Goal: Information Seeking & Learning: Learn about a topic

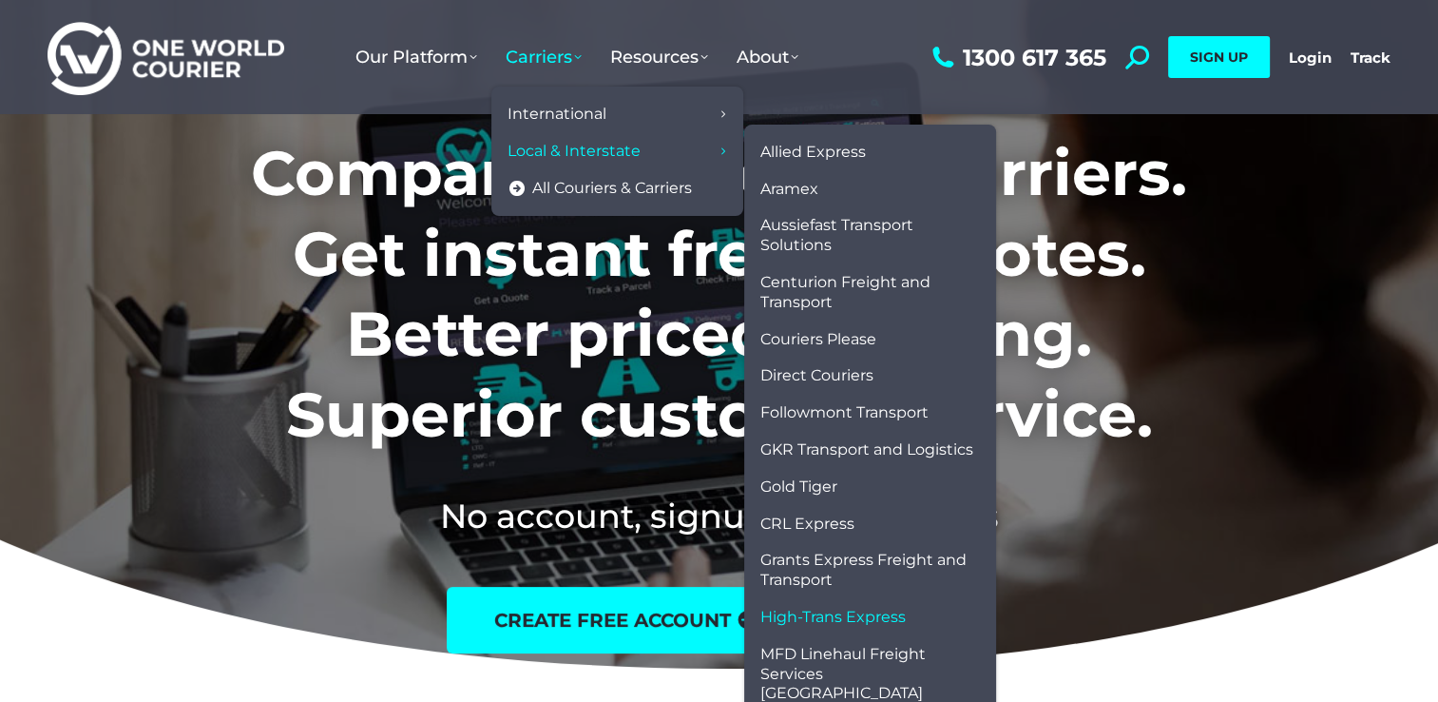
click at [887, 604] on link "High-Trans Express" at bounding box center [870, 617] width 233 height 37
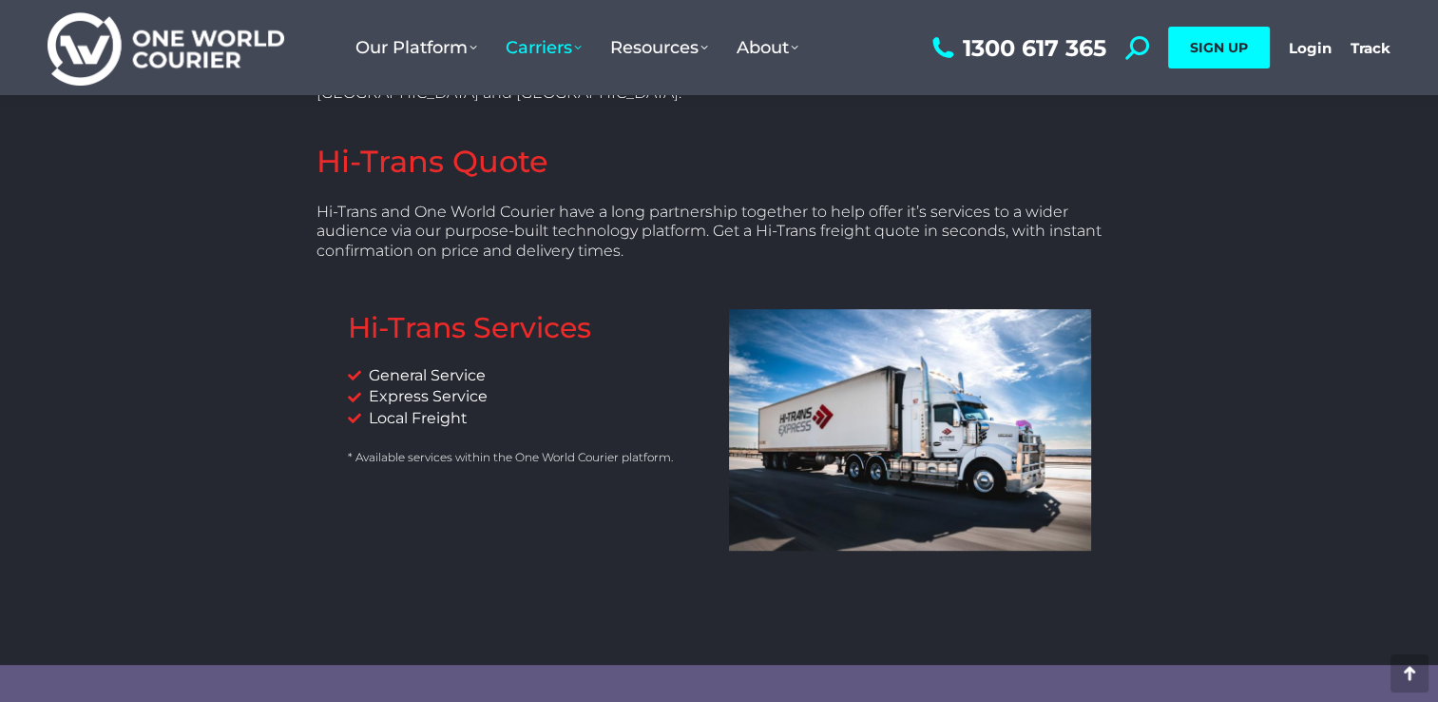
scroll to position [690, 0]
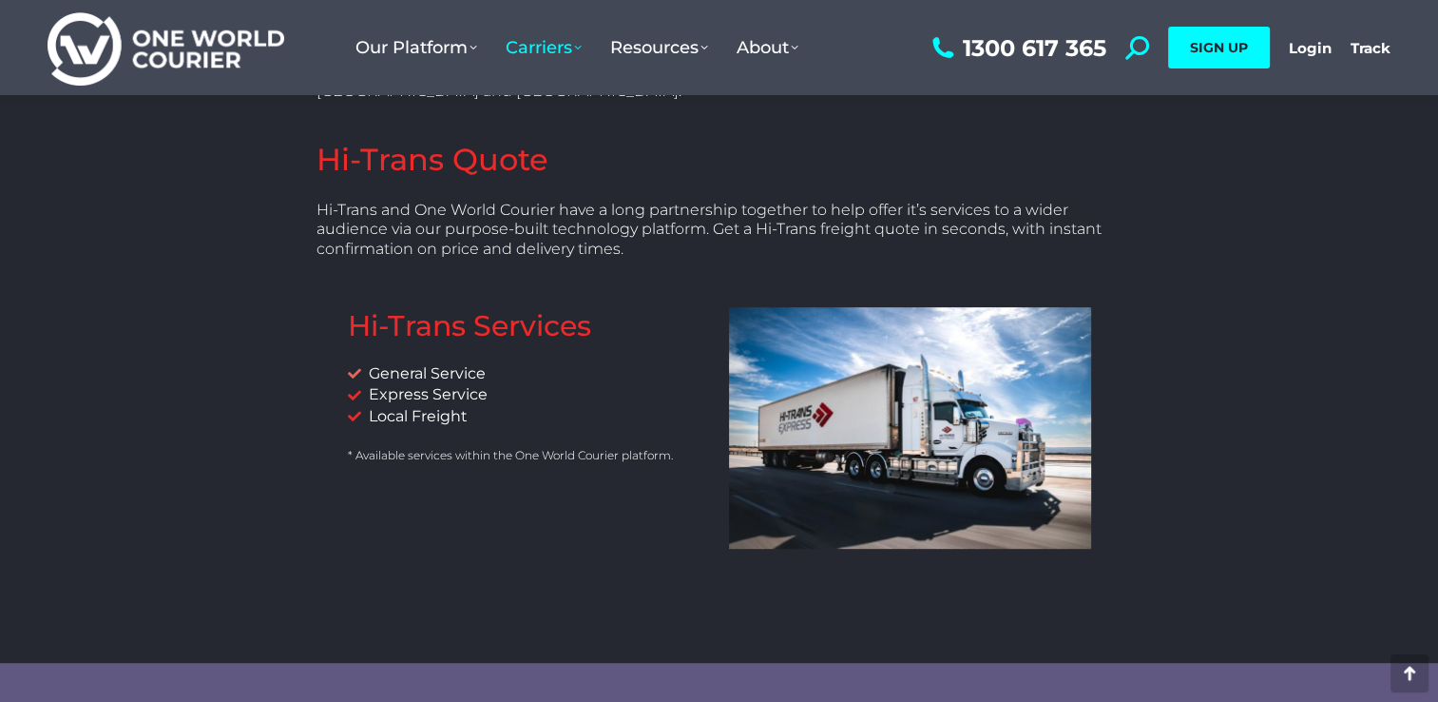
drag, startPoint x: 710, startPoint y: 272, endPoint x: 692, endPoint y: 333, distance: 63.5
click at [692, 333] on div "Hi-Trans Services General Service Express Service Local Freight * Available ser…" at bounding box center [528, 428] width 381 height 260
click at [692, 363] on li "General Service" at bounding box center [529, 373] width 362 height 21
click at [601, 384] on li "Express Service" at bounding box center [529, 394] width 362 height 21
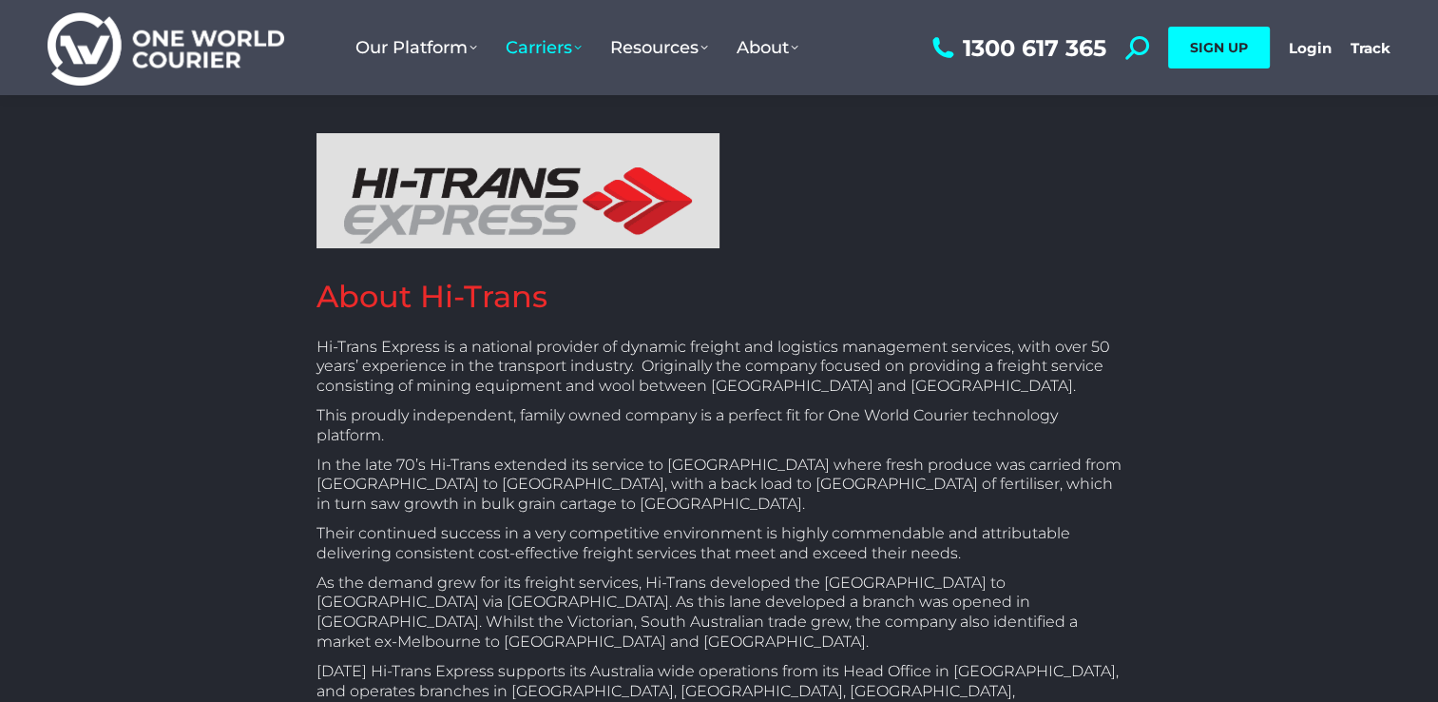
scroll to position [0, 0]
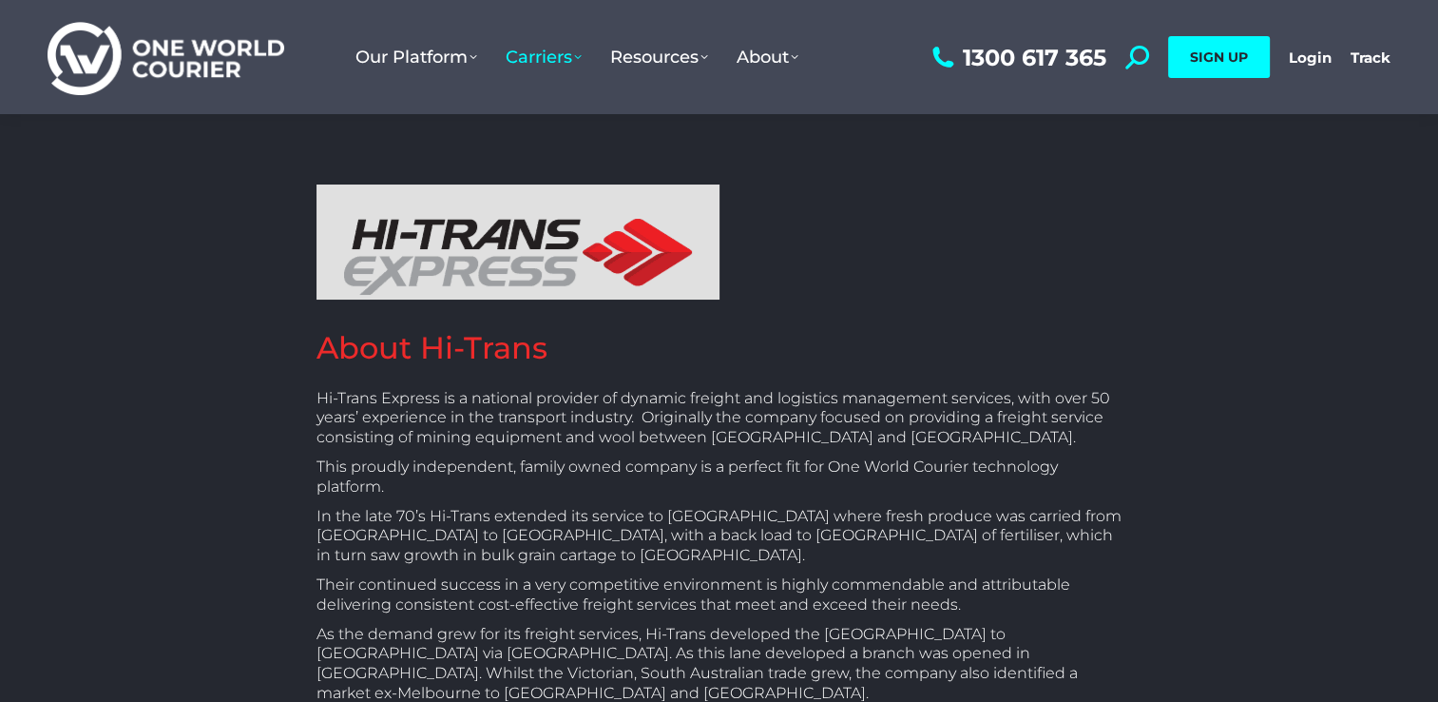
click at [260, 405] on div "About Hi-Trans Hi-Trans Express is a national provider of dynamic freight and l…" at bounding box center [719, 716] width 959 height 1064
